Goal: Ask a question: Seek information or help from site administrators or community

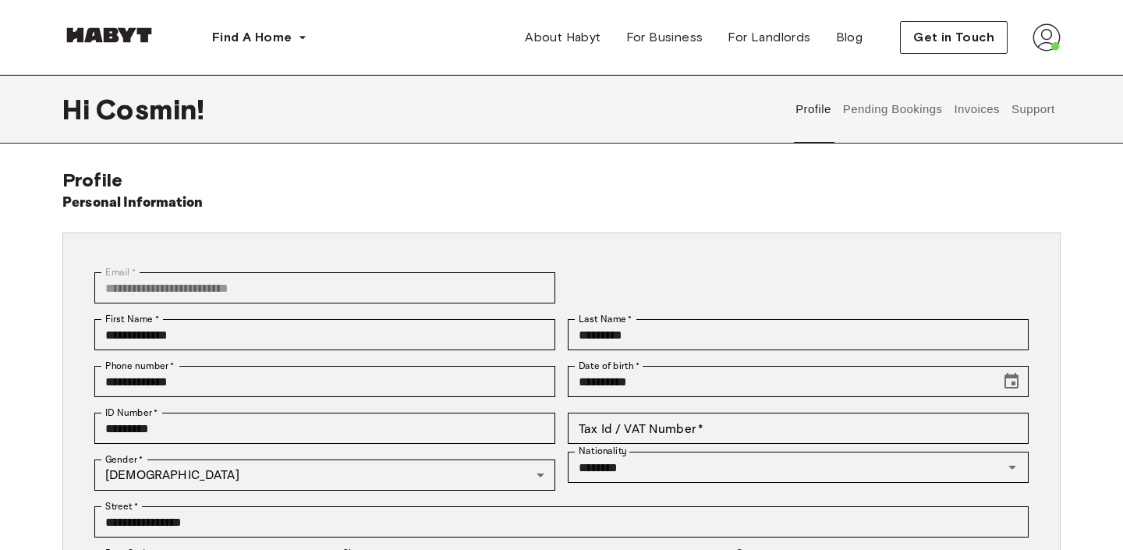
click at [1043, 104] on button "Support" at bounding box center [1033, 109] width 48 height 69
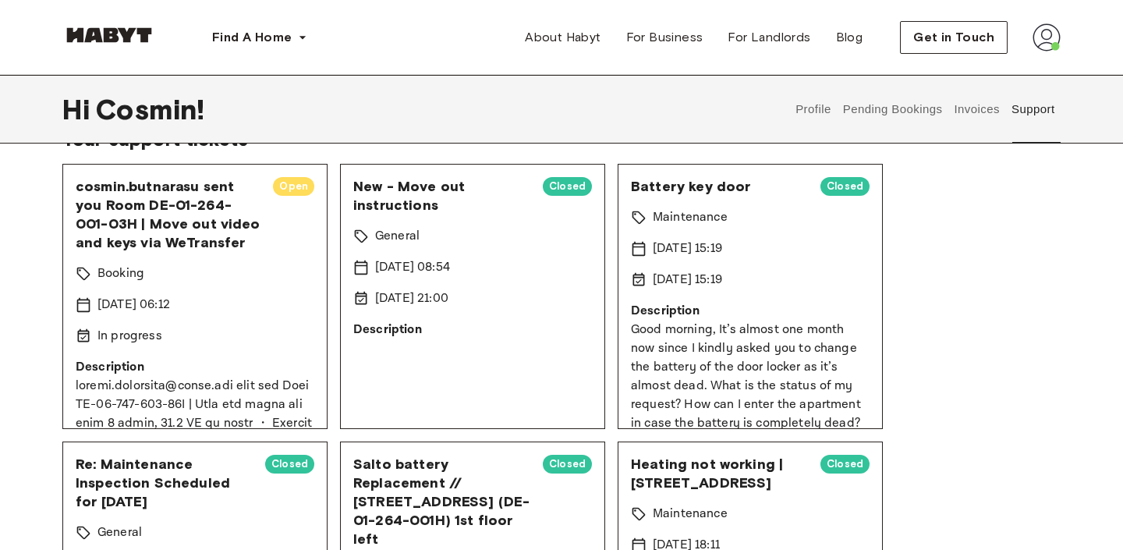
scroll to position [108, 0]
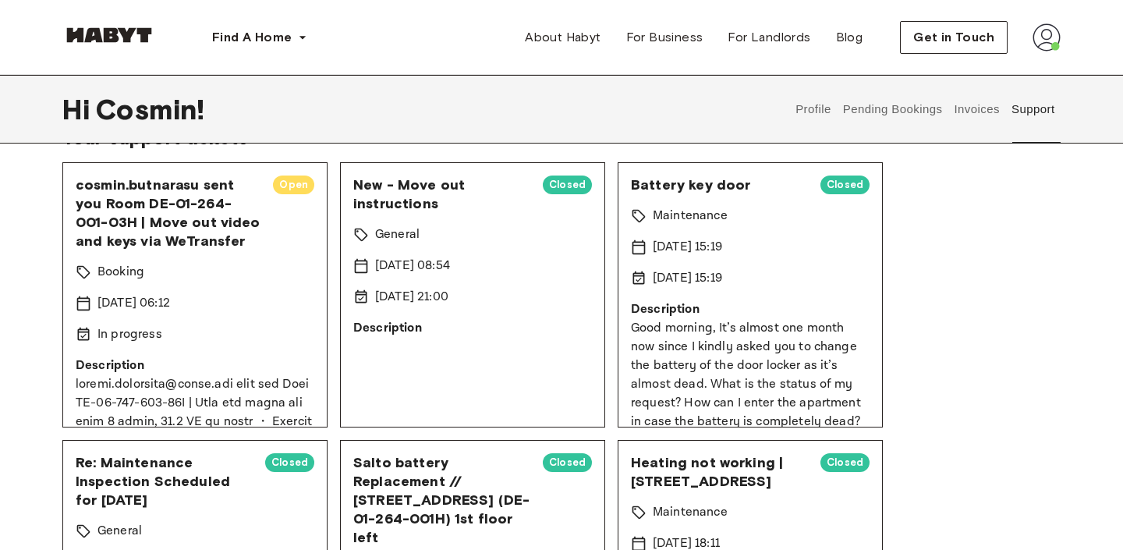
click at [220, 209] on span "cosmin.butnarasu sent you Room DE-01-264-001-03H | Move out video and keys via …" at bounding box center [168, 213] width 185 height 75
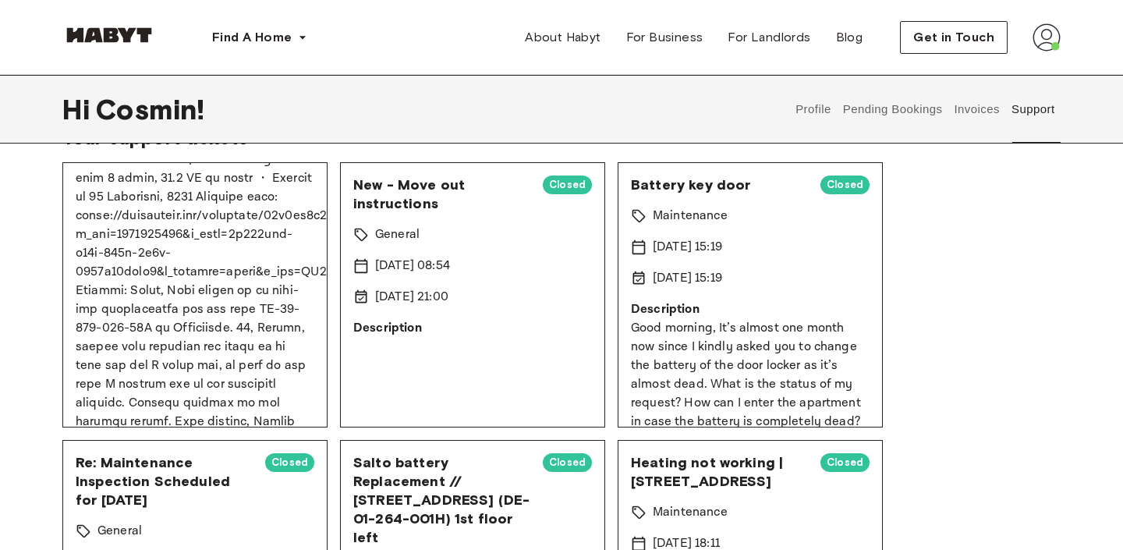
scroll to position [239, 0]
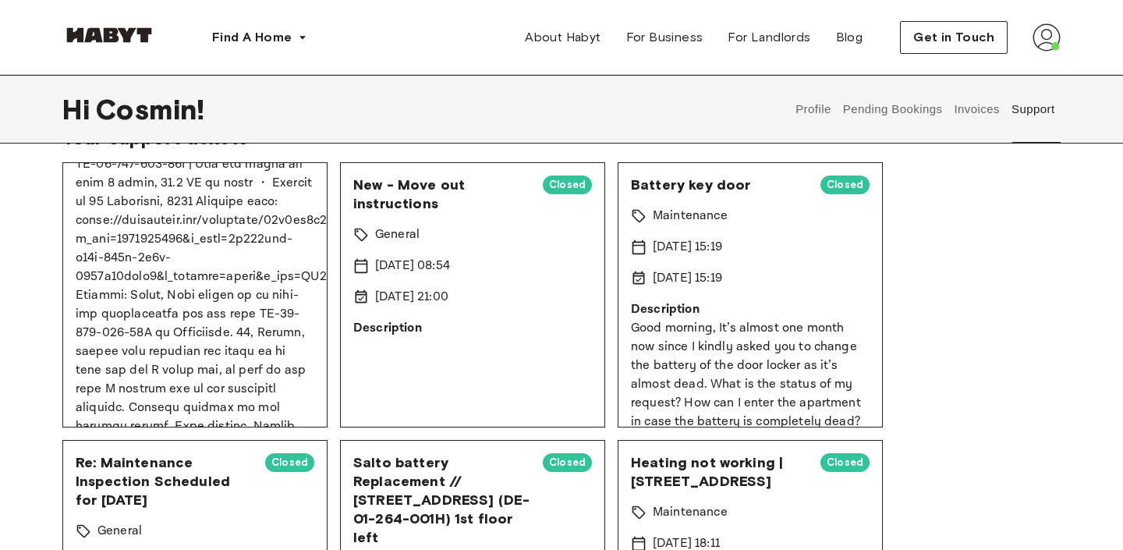
click at [0, 254] on div "Support center & knowledge base Please visit our support center to check our kn…" at bounding box center [561, 522] width 1123 height 922
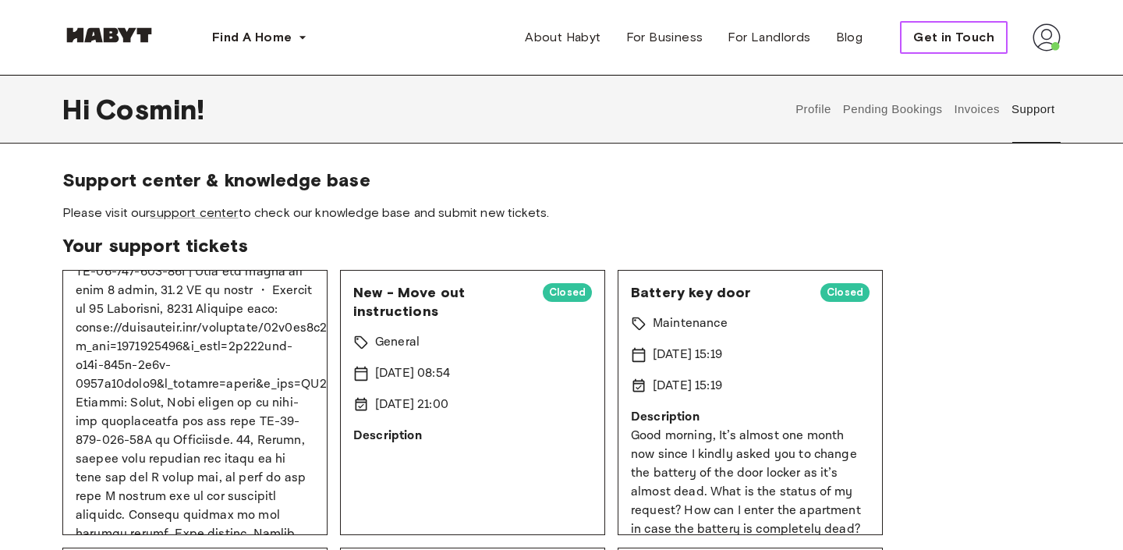
click at [956, 40] on span "Get in Touch" at bounding box center [953, 37] width 81 height 19
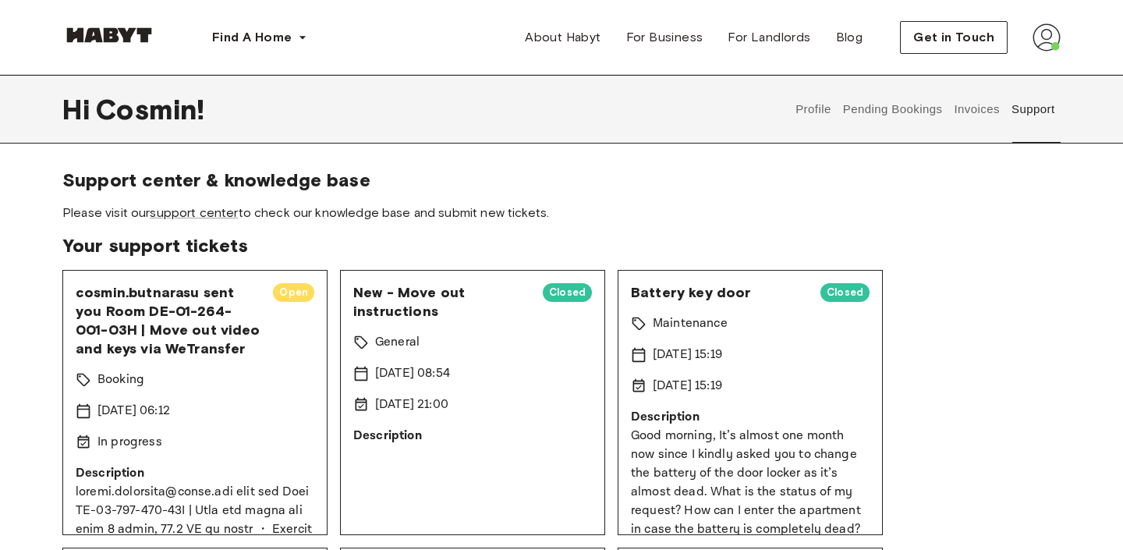
click at [1016, 113] on button "Support" at bounding box center [1033, 109] width 48 height 69
click at [208, 212] on link "support center" at bounding box center [194, 212] width 88 height 15
